Goal: Find specific page/section: Find specific page/section

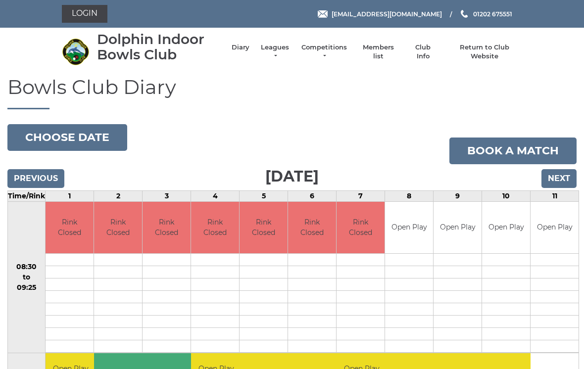
click at [286, 54] on link "Leagues" at bounding box center [274, 52] width 31 height 18
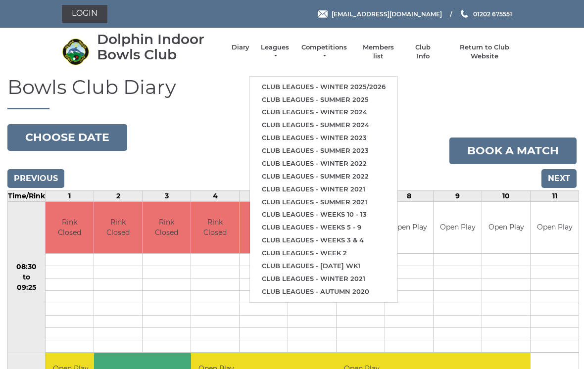
click at [341, 96] on link "Club leagues - Summer 2025" at bounding box center [323, 100] width 147 height 13
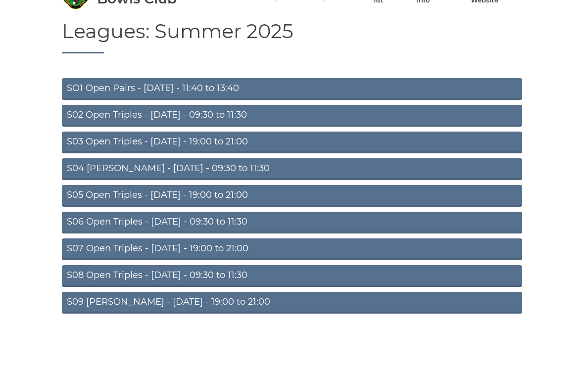
scroll to position [32, 0]
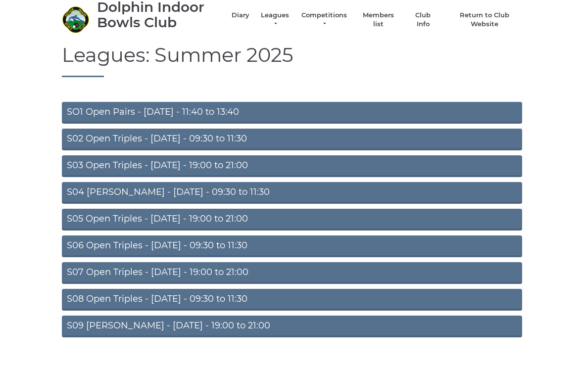
click at [221, 275] on link "S07 Open Triples - Thursday - 19:00 to 21:00" at bounding box center [292, 273] width 460 height 22
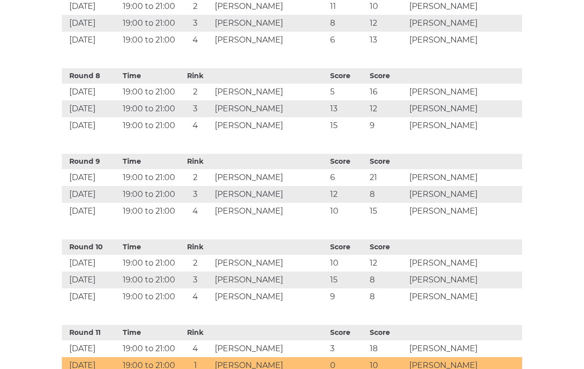
scroll to position [973, 0]
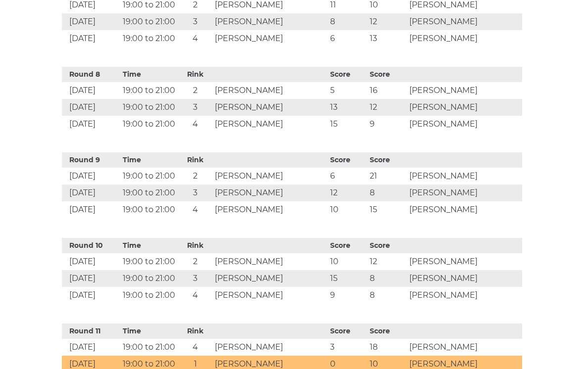
click at [583, 322] on html "Login [EMAIL_ADDRESS][DOMAIN_NAME] 01202 675551 Diary" at bounding box center [292, 157] width 584 height 2260
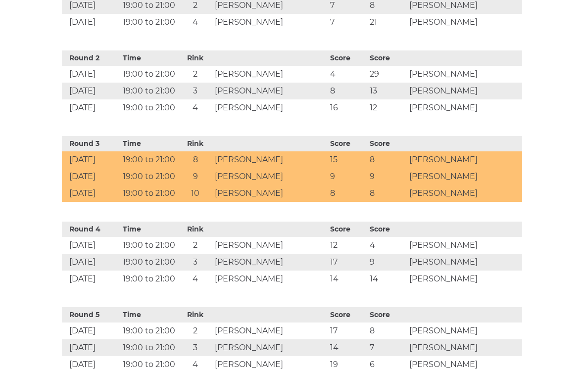
scroll to position [475, 0]
